Goal: Task Accomplishment & Management: Manage account settings

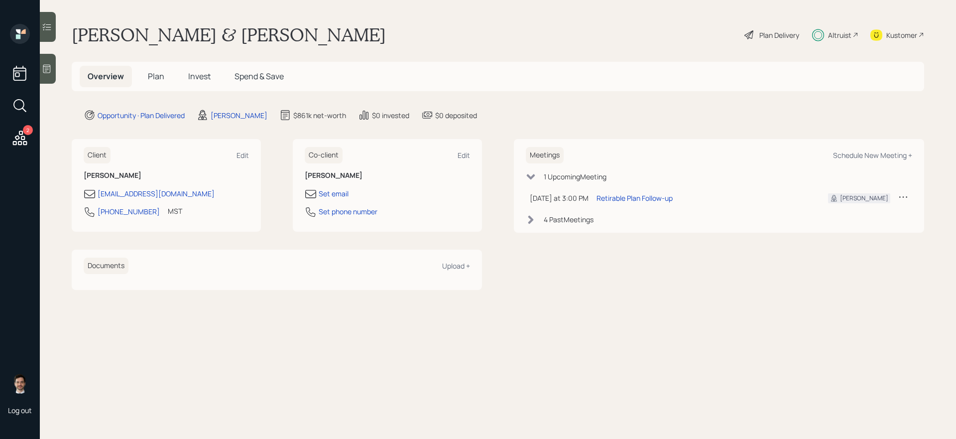
click at [308, 38] on div "Julio & Luz Samble Plan Delivery Altruist Kustomer" at bounding box center [498, 35] width 853 height 22
click at [16, 145] on icon at bounding box center [20, 138] width 18 height 18
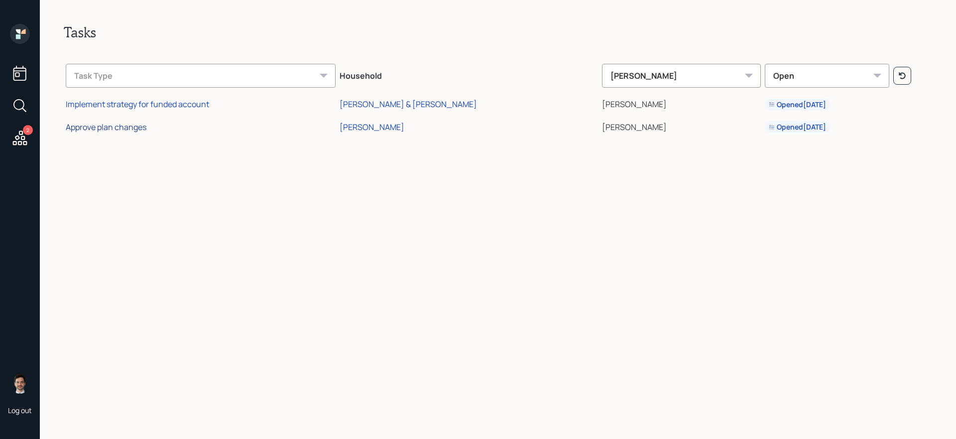
click at [113, 123] on div "Approve plan changes" at bounding box center [106, 127] width 81 height 11
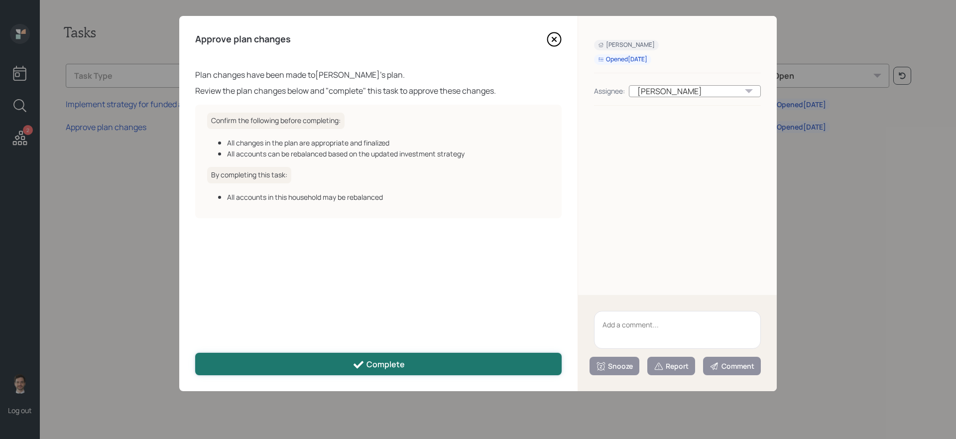
click at [388, 363] on div "Complete" at bounding box center [379, 365] width 52 height 12
